Goal: Find specific page/section

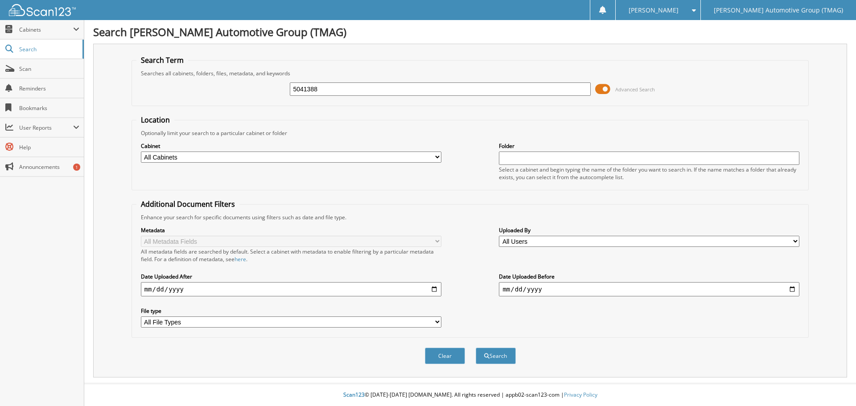
type input "5041388"
click at [476, 348] on button "Search" at bounding box center [496, 356] width 40 height 17
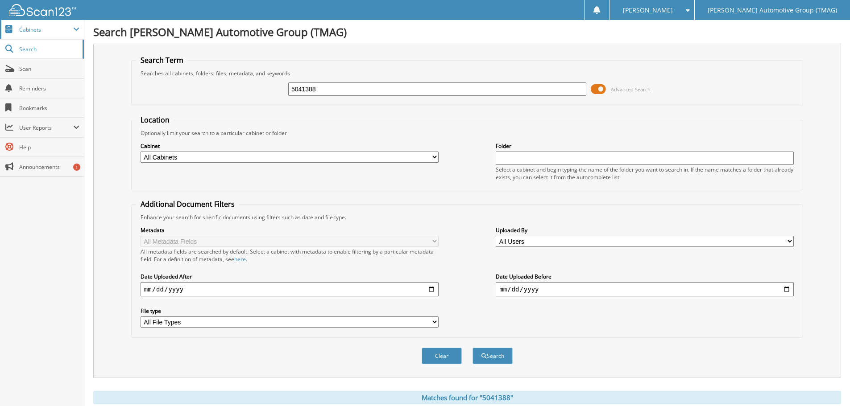
click at [37, 27] on span "Cabinets" at bounding box center [46, 30] width 54 height 8
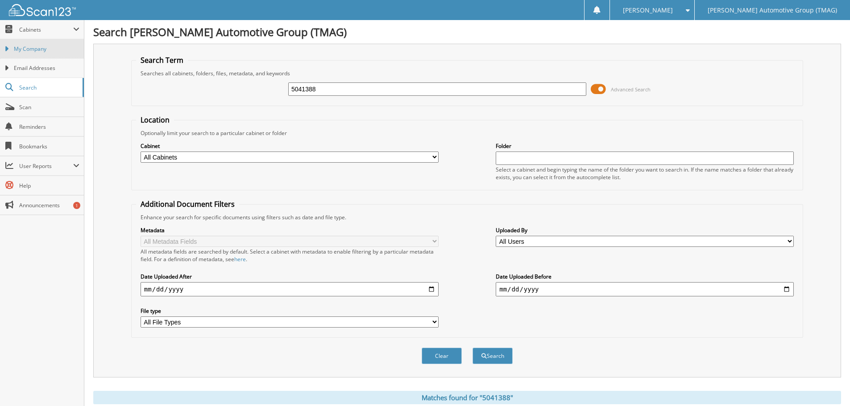
click at [37, 47] on span "My Company" at bounding box center [47, 49] width 66 height 8
